Goal: Task Accomplishment & Management: Manage account settings

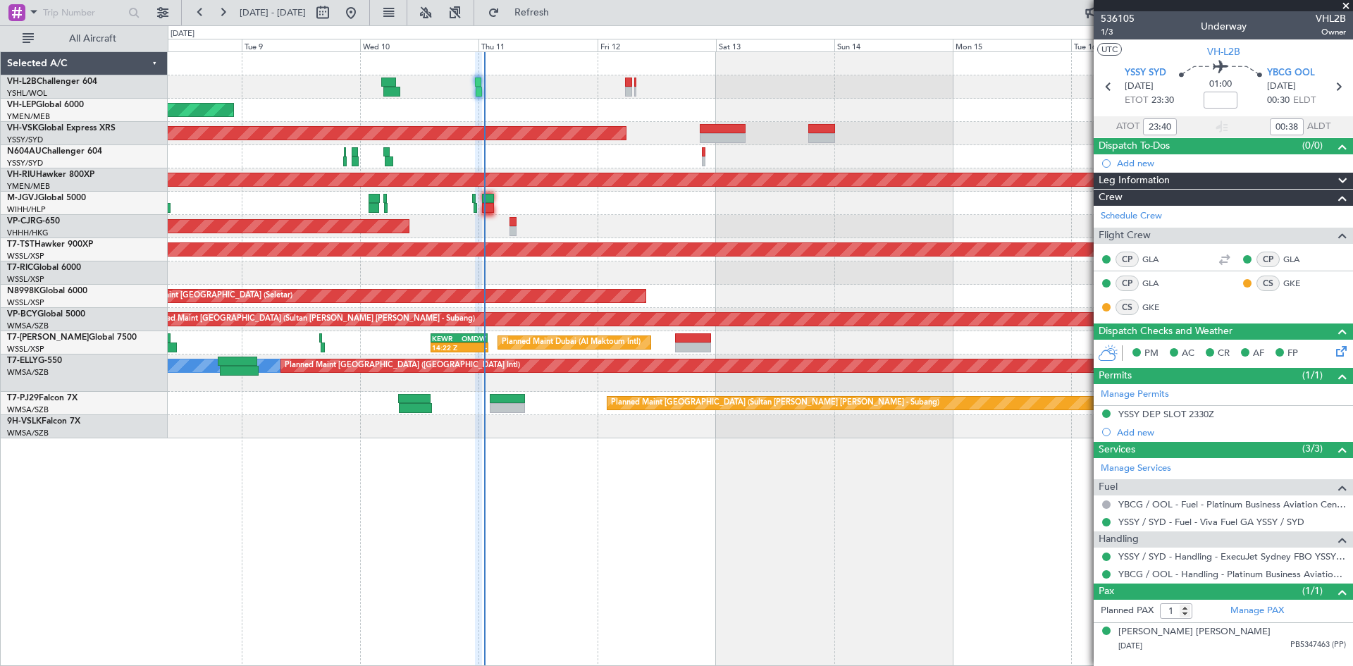
click at [828, 503] on div "Unplanned Maint Wichita (Wichita Mid-continent) Unplanned Maint Sydney ([PERSON…" at bounding box center [760, 358] width 1185 height 614
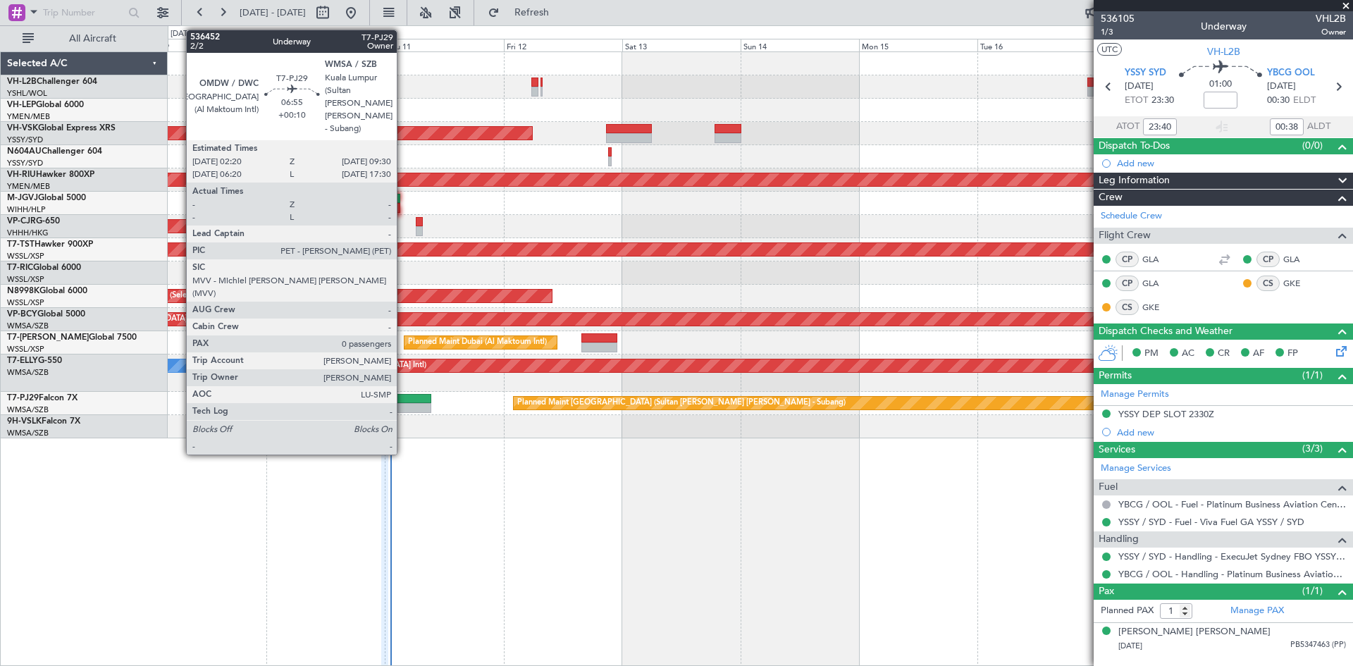
click at [403, 409] on div at bounding box center [414, 408] width 36 height 10
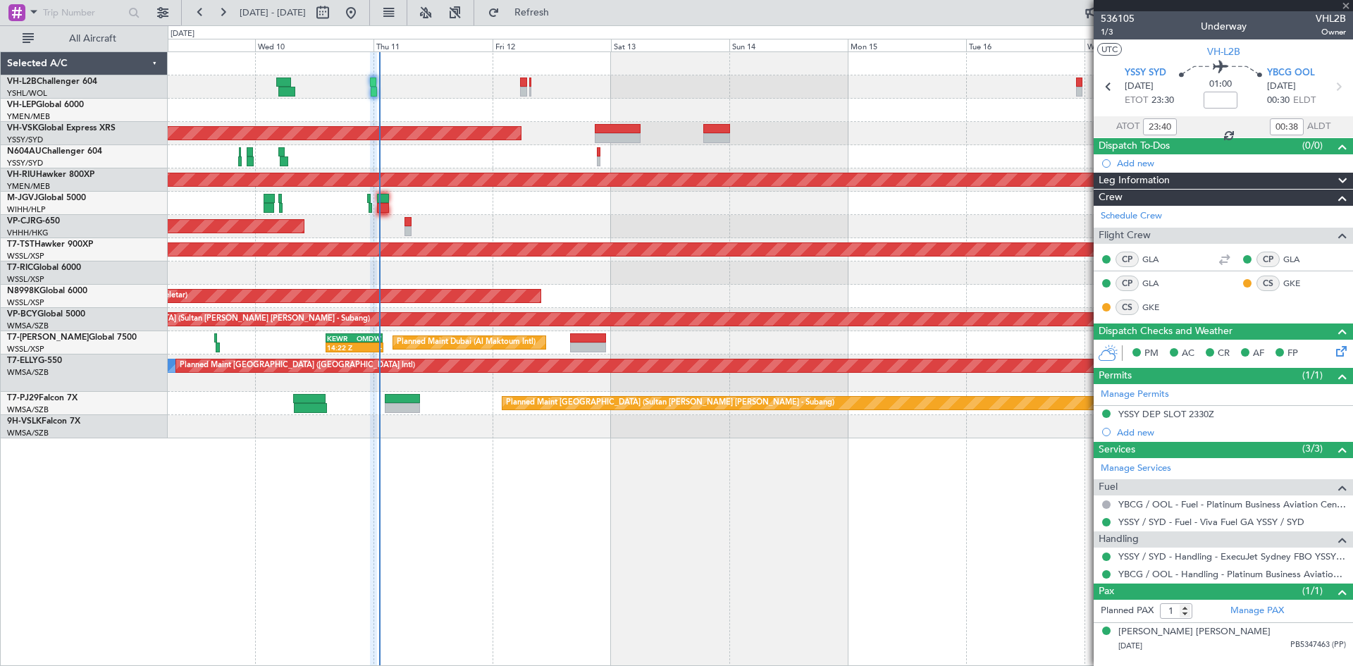
click at [621, 539] on div "Unplanned Maint Wichita (Wichita Mid-continent) Unplanned Maint Sydney ([PERSON…" at bounding box center [760, 358] width 1185 height 614
type input "+00:10"
type input "0"
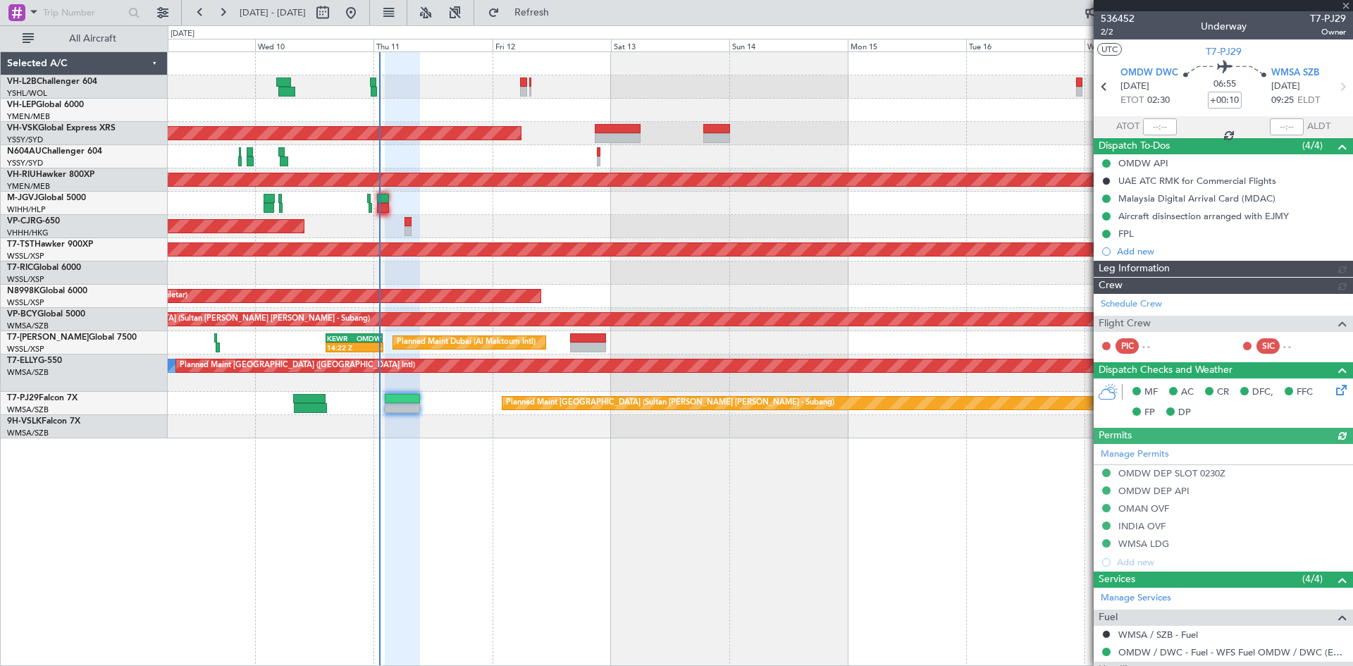
type input "[PERSON_NAME] (KYA)"
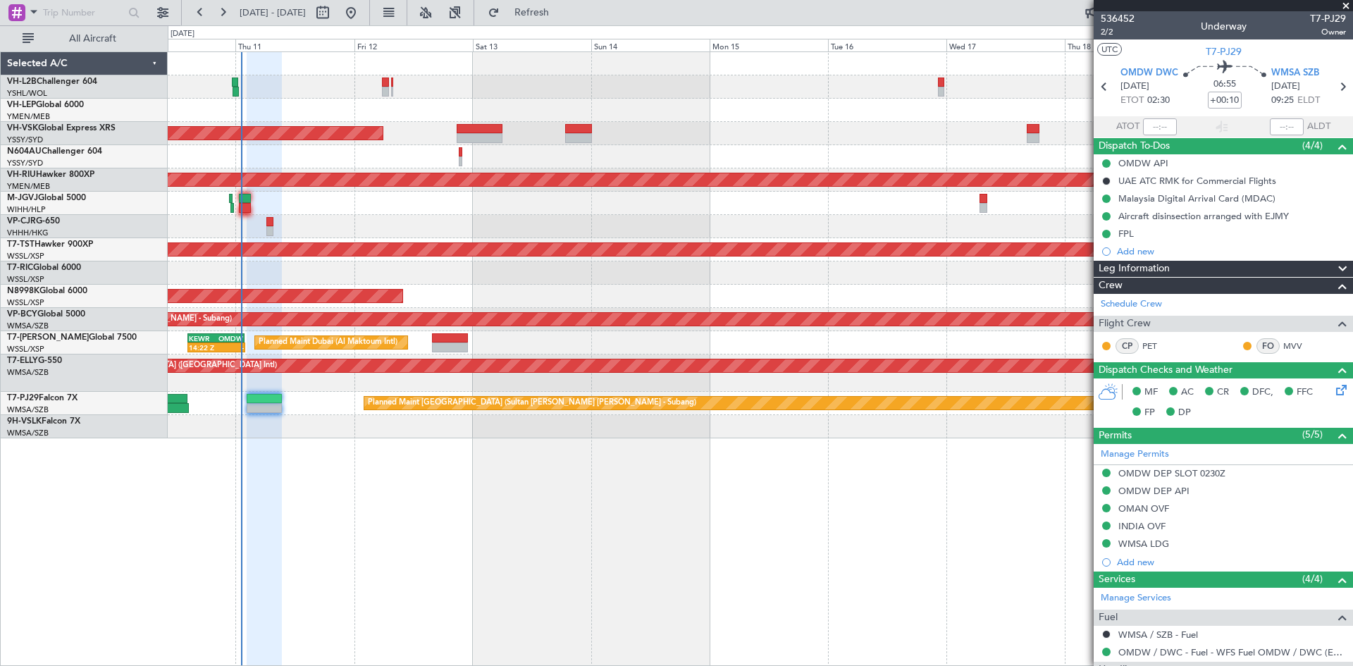
click at [682, 482] on div "Unplanned Maint Wichita (Wichita Mid-continent) Unplanned Maint Sydney ([PERSON…" at bounding box center [760, 358] width 1185 height 614
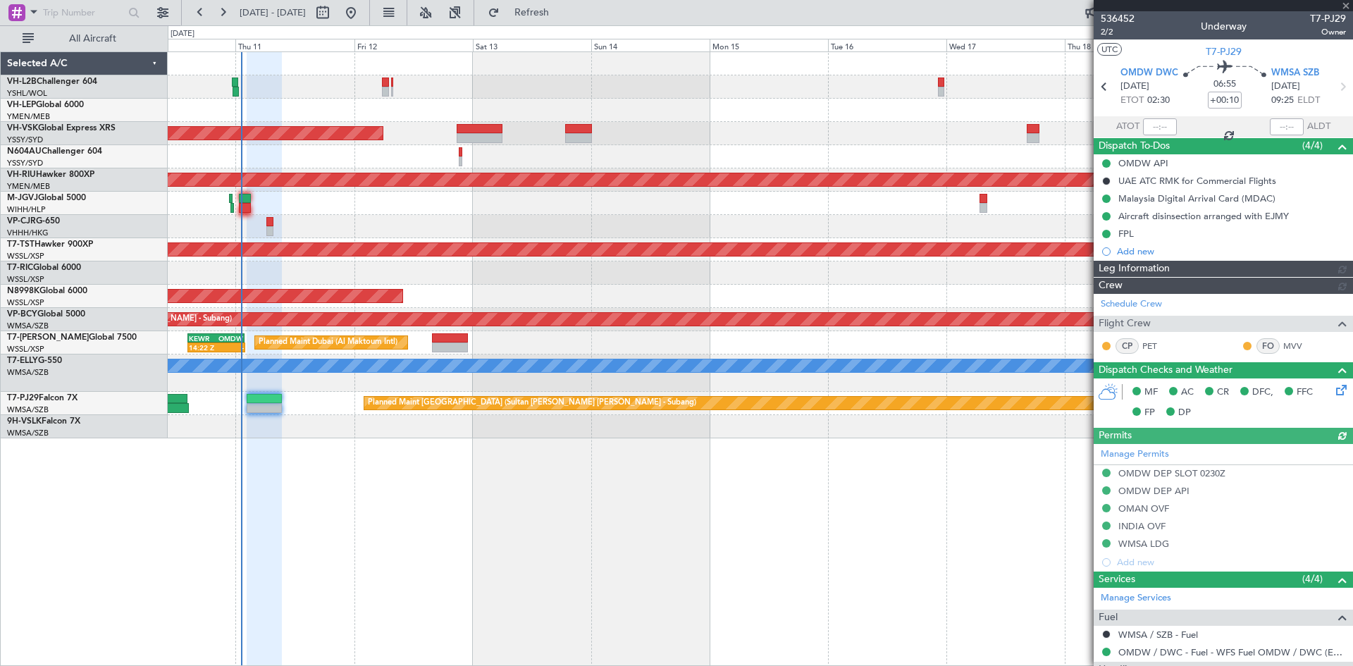
type input "[PERSON_NAME] (KYA)"
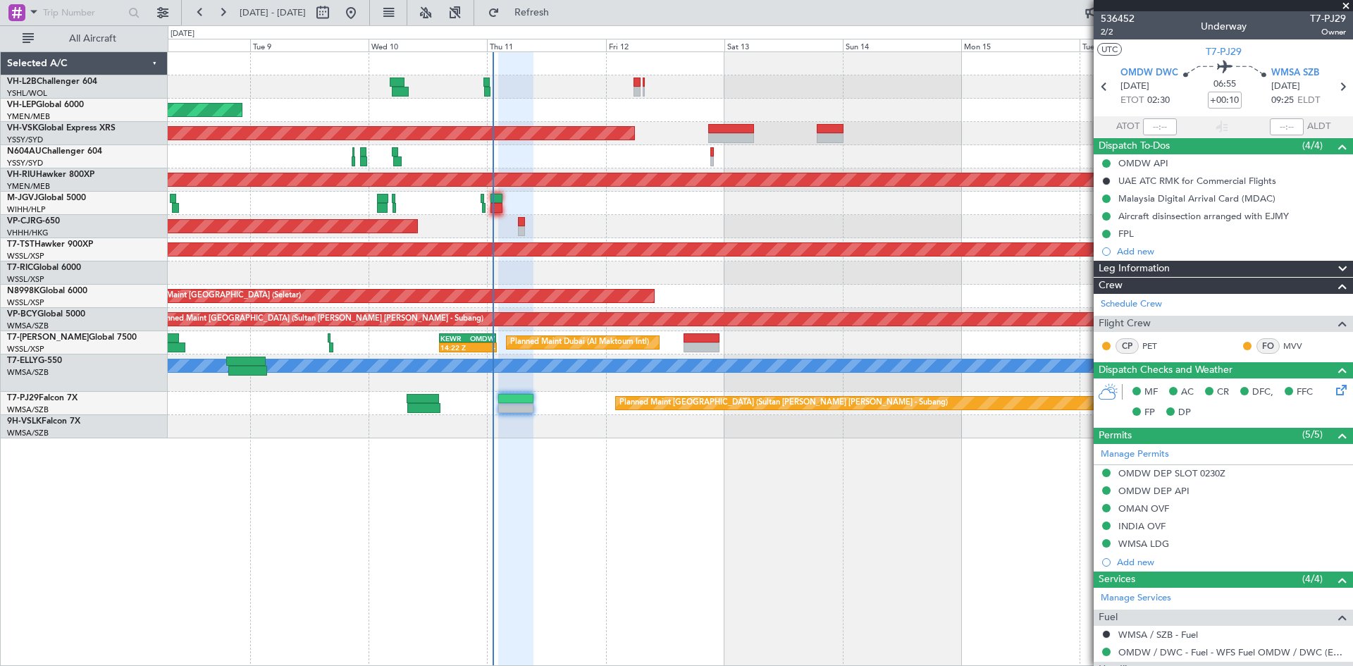
click at [448, 494] on div "Unplanned Maint Wichita (Wichita Mid-continent) Unplanned Maint Sydney ([PERSON…" at bounding box center [760, 358] width 1185 height 614
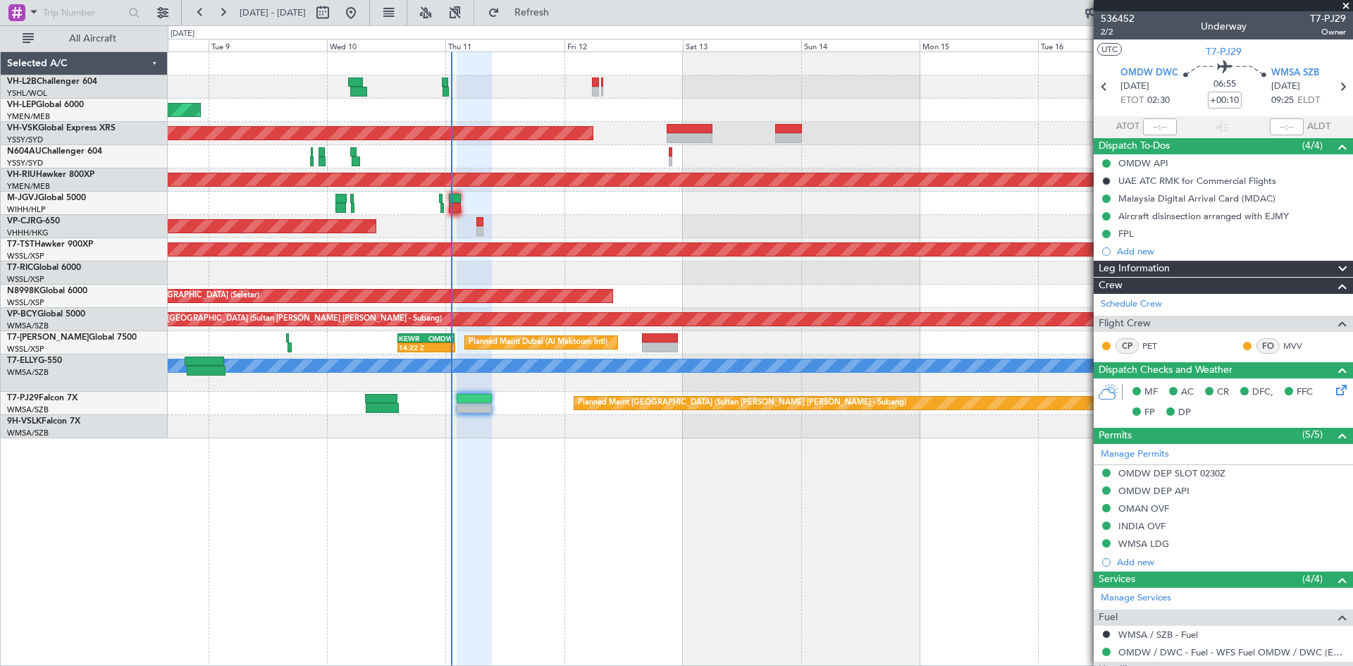
click at [665, 514] on div "Unplanned Maint Wichita (Wichita Mid-continent) Unplanned Maint Sydney ([PERSON…" at bounding box center [760, 358] width 1185 height 614
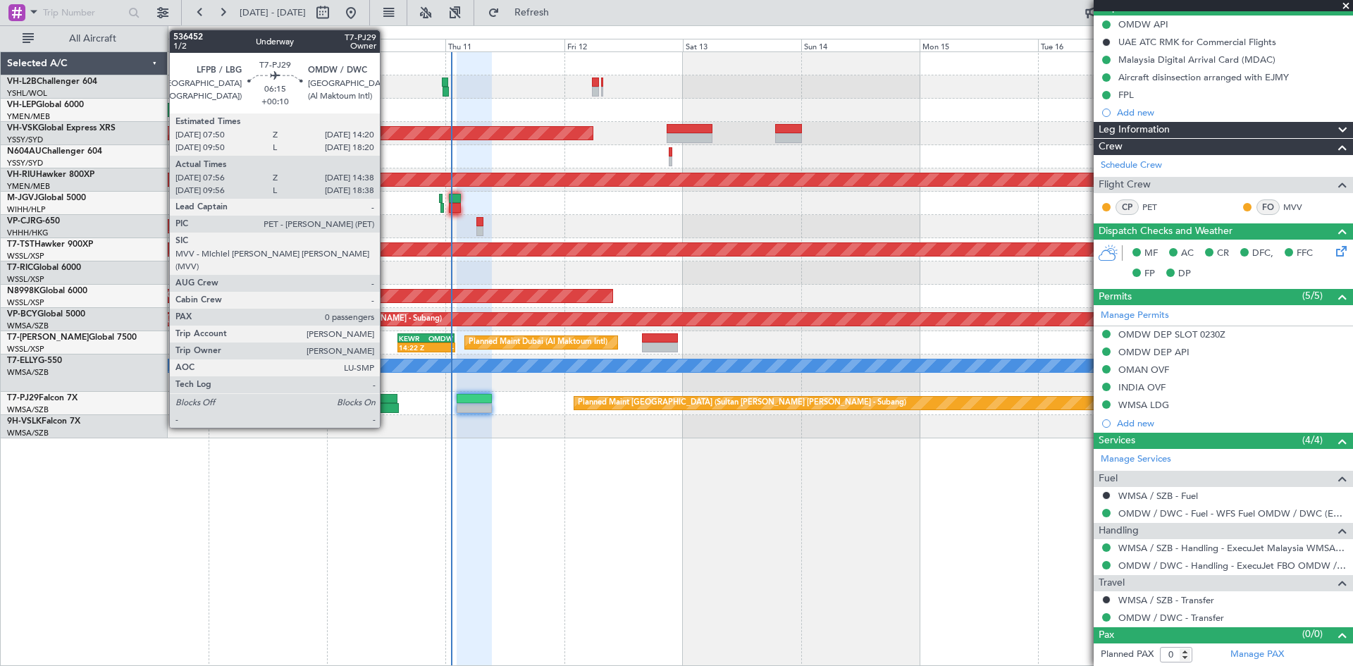
click at [386, 409] on div at bounding box center [382, 408] width 33 height 10
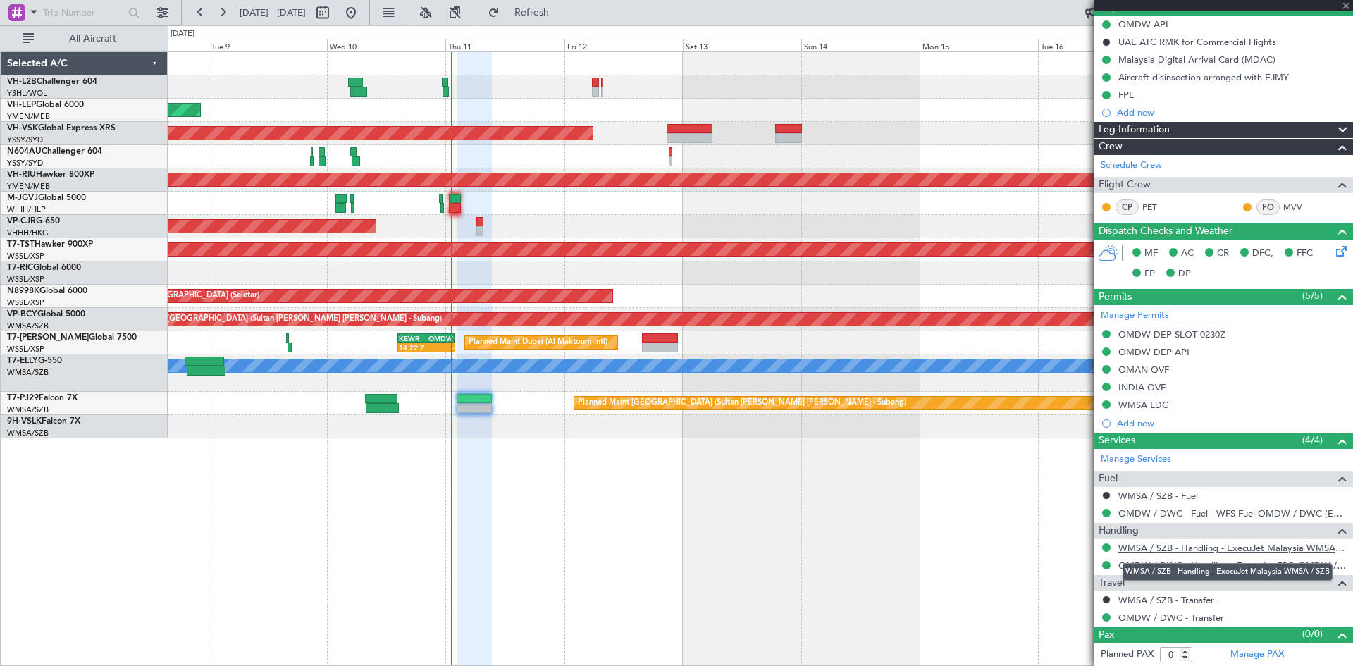
type input "08:06"
type input "14:33"
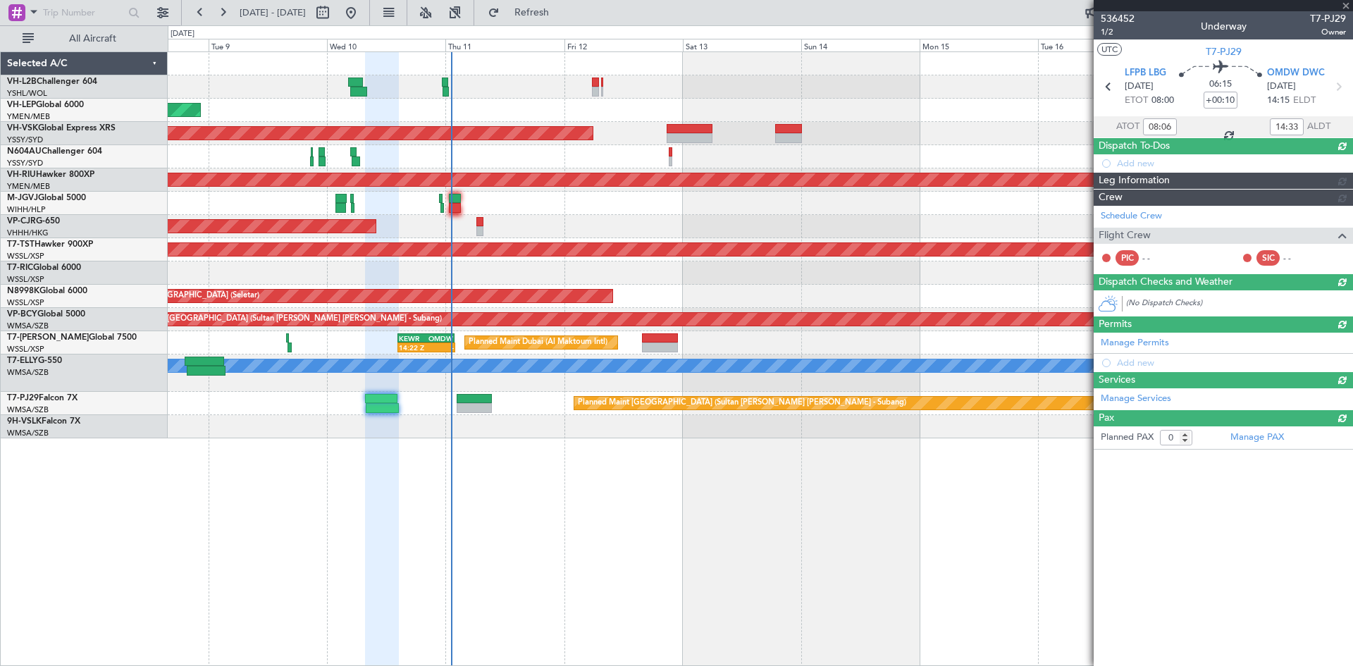
scroll to position [0, 0]
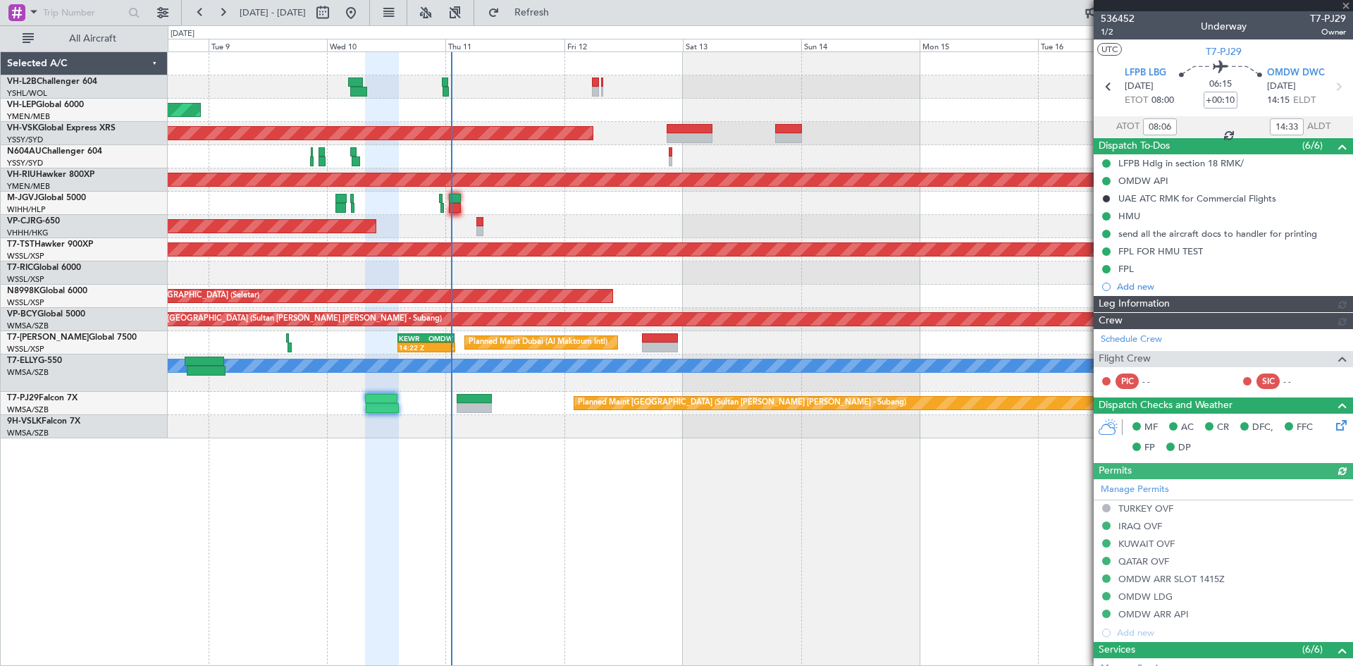
type input "[PERSON_NAME] (BTA)"
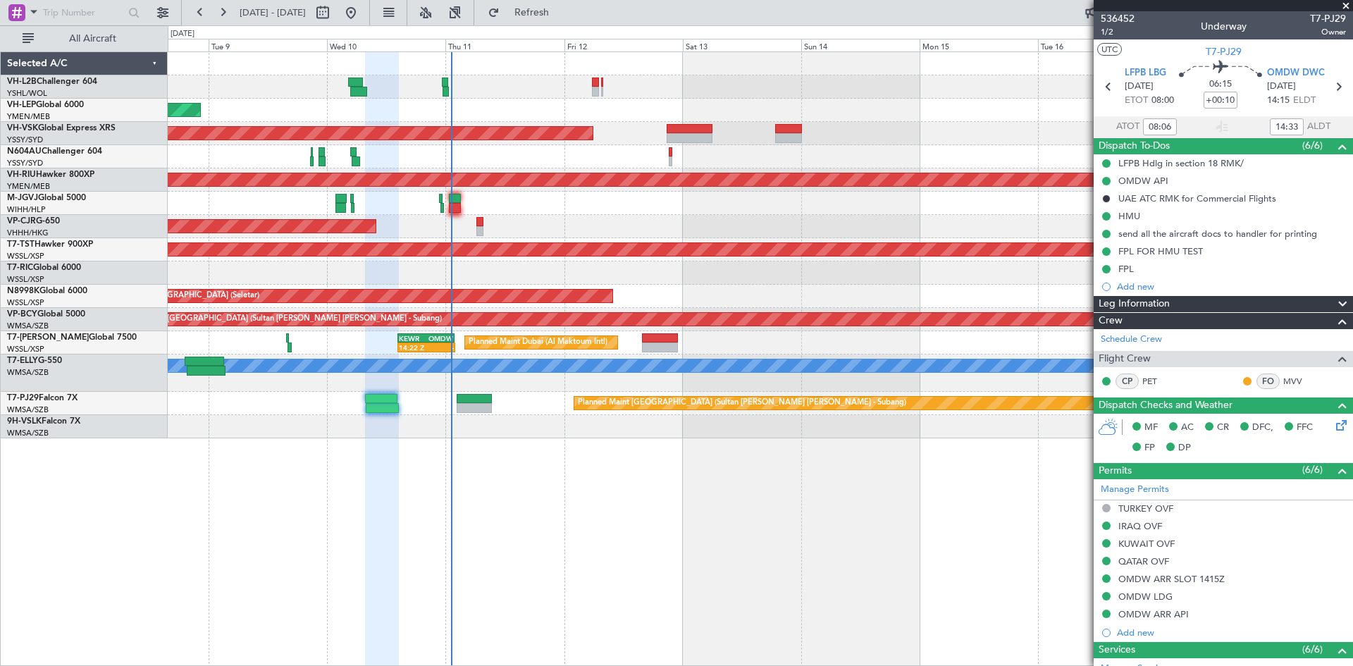
click at [483, 413] on div "Planned Maint [GEOGRAPHIC_DATA] (Sultan [PERSON_NAME] [PERSON_NAME] - Subang)" at bounding box center [760, 403] width 1185 height 23
click at [484, 407] on div at bounding box center [475, 408] width 36 height 10
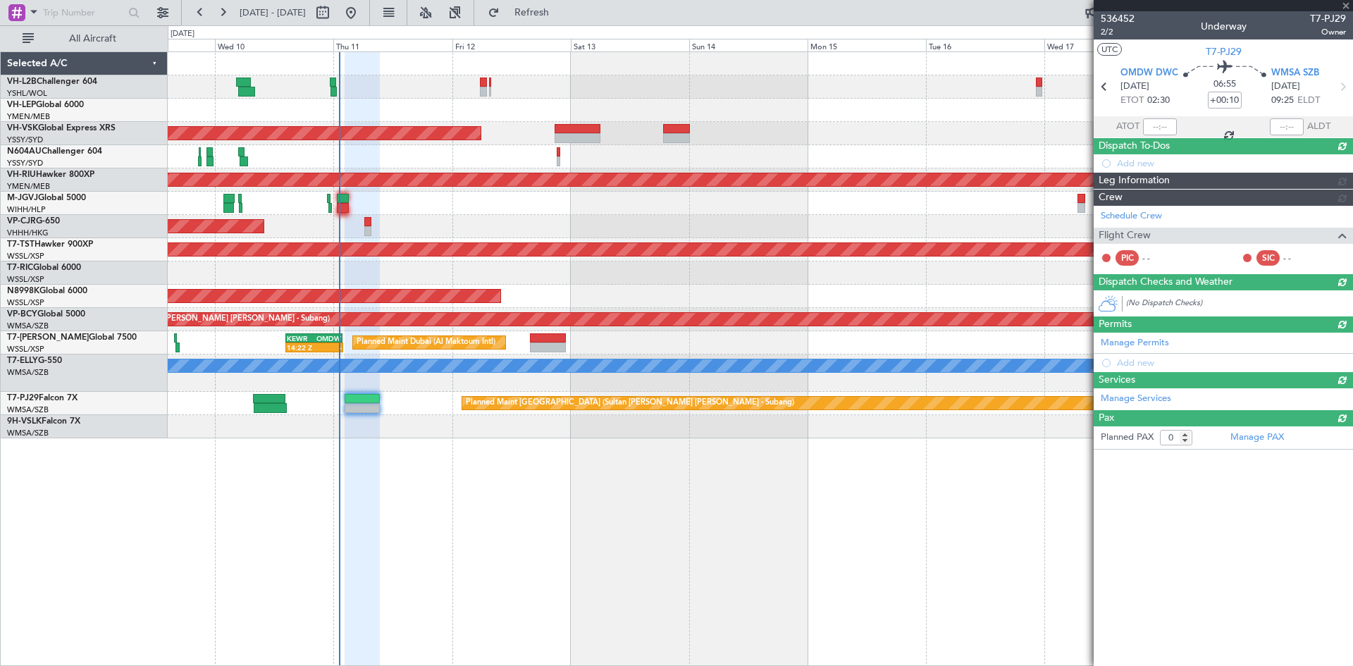
click at [703, 512] on div "Unplanned Maint Wichita (Wichita Mid-continent) Unplanned Maint Sydney ([PERSON…" at bounding box center [760, 358] width 1185 height 614
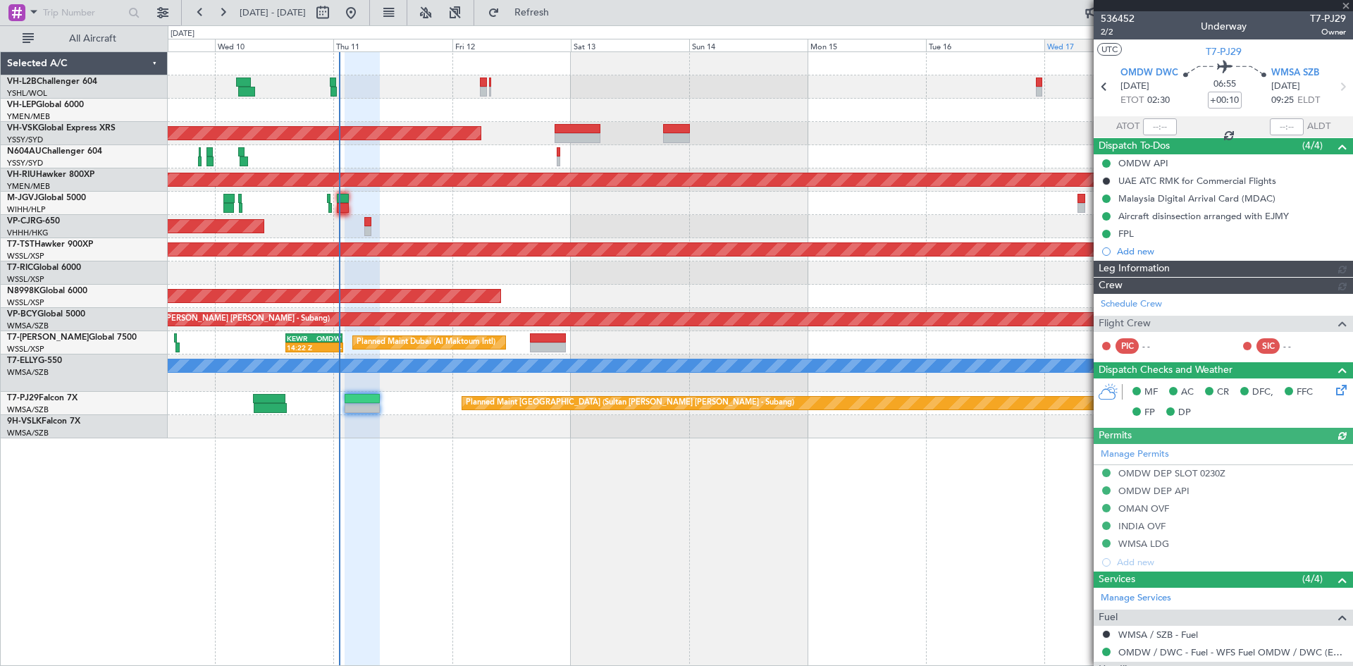
type input "[PERSON_NAME] (KYA)"
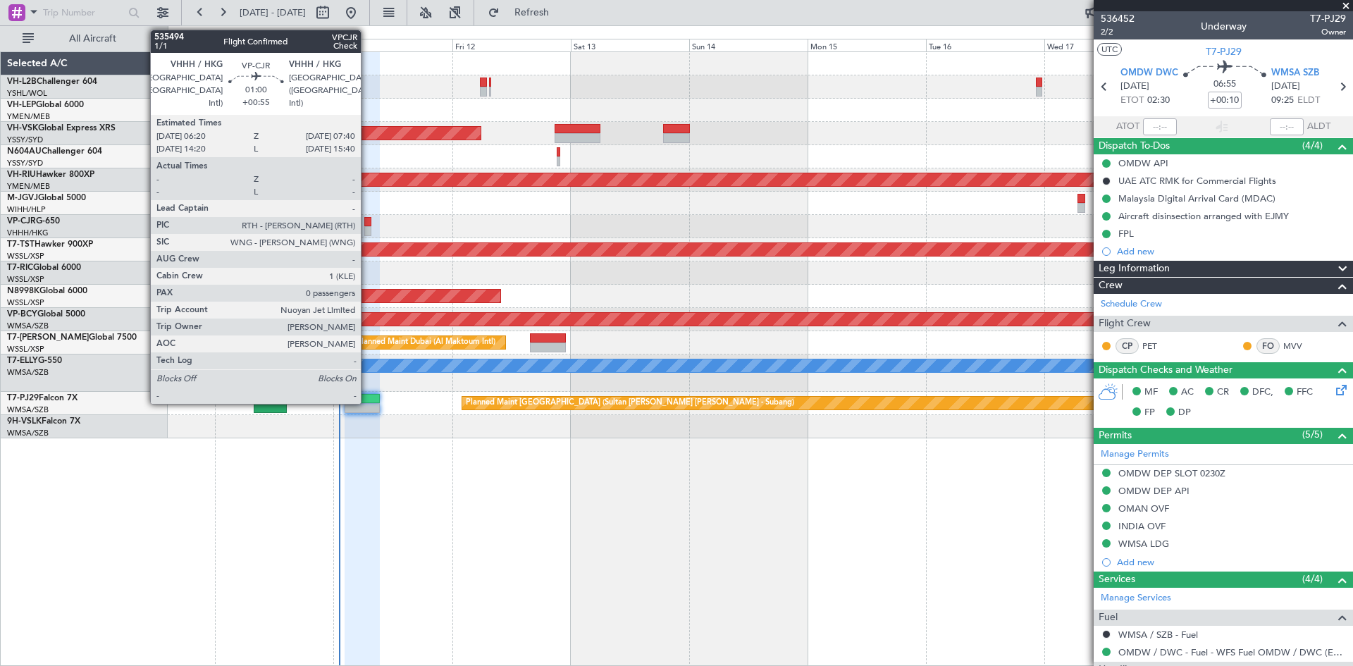
click at [367, 233] on div at bounding box center [367, 231] width 7 height 10
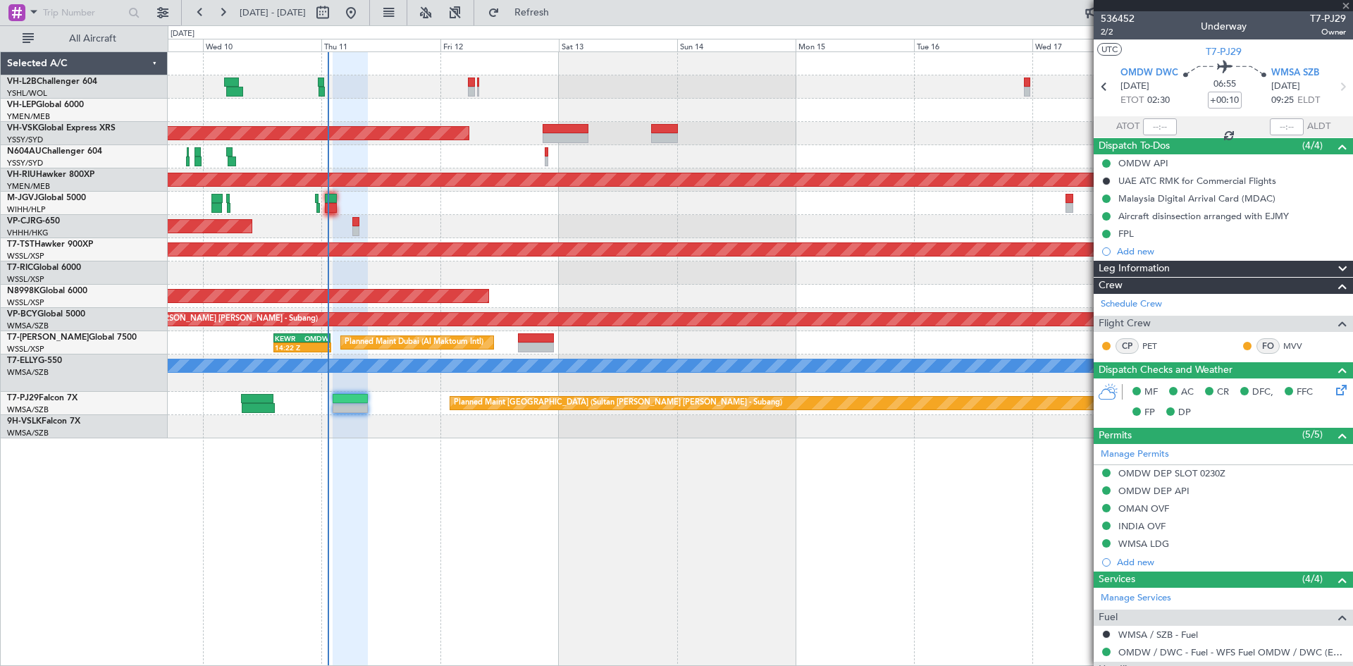
type input "+00:55"
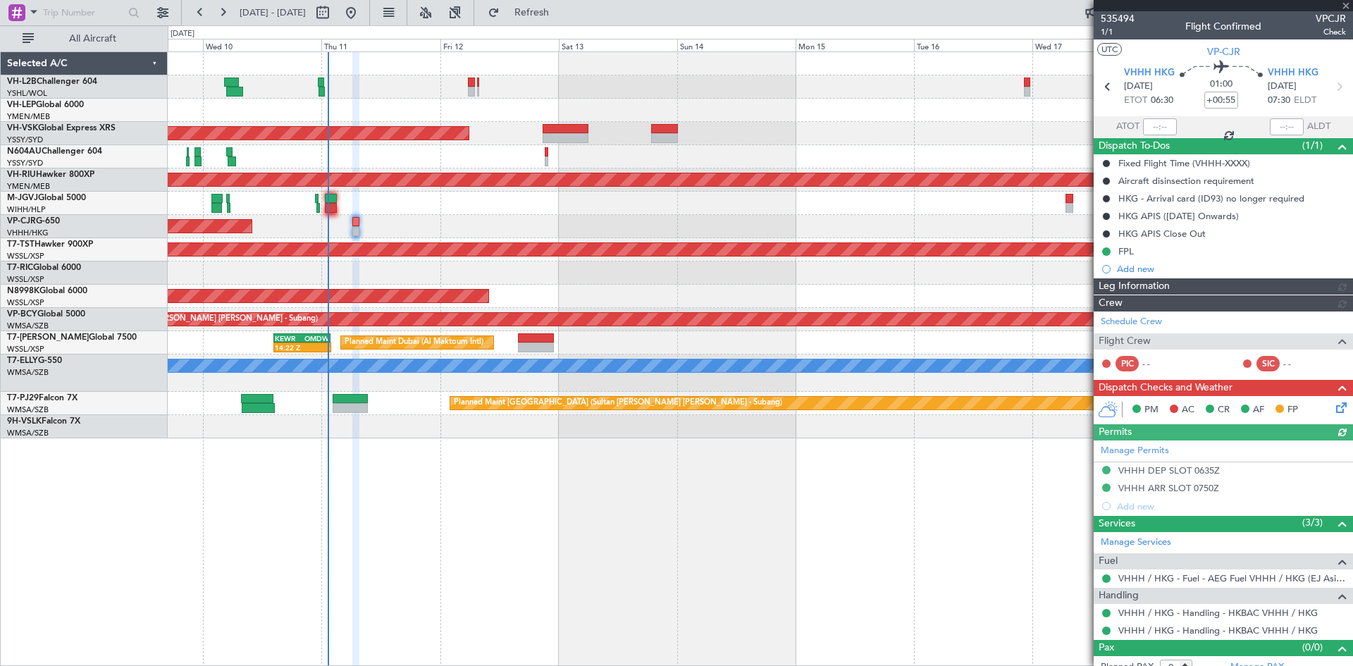
type input "[PERSON_NAME] (KYA)"
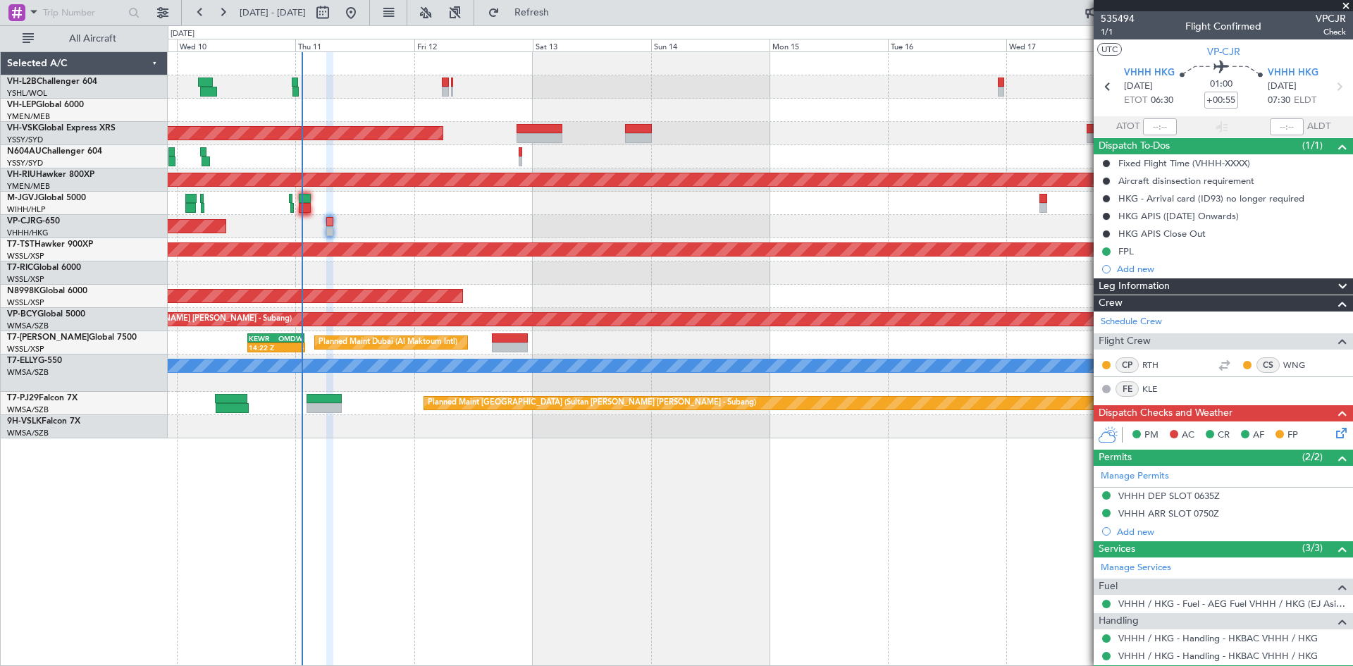
click at [782, 474] on div "Unplanned Maint Wichita (Wichita Mid-continent) Unplanned Maint Sydney ([PERSON…" at bounding box center [760, 358] width 1185 height 614
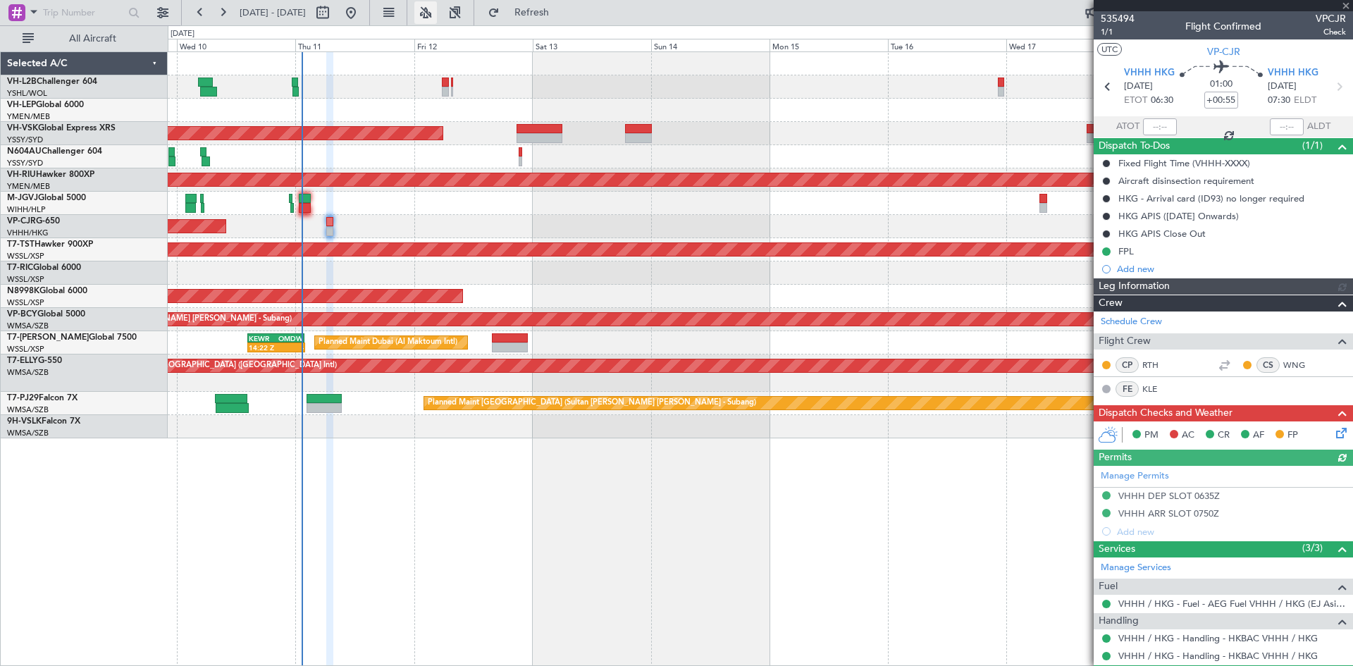
type input "[PERSON_NAME] (KYA)"
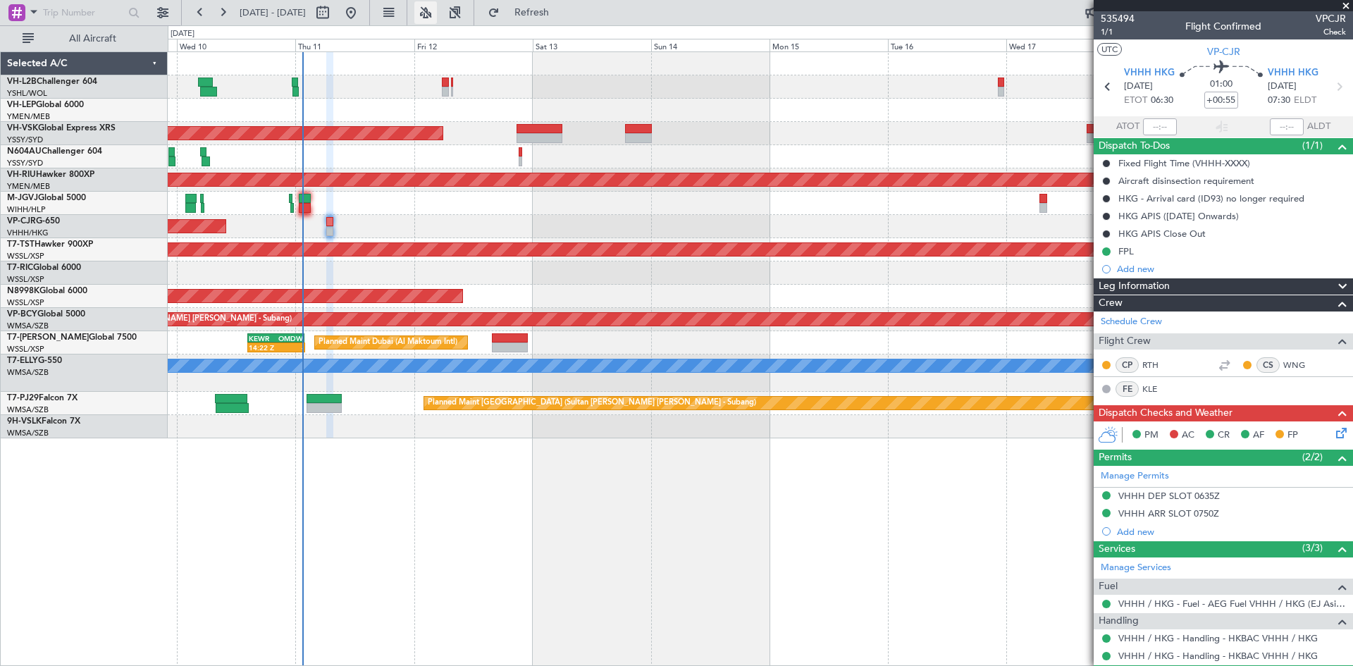
type input "[PERSON_NAME] (KYA)"
